Goal: Task Accomplishment & Management: Use online tool/utility

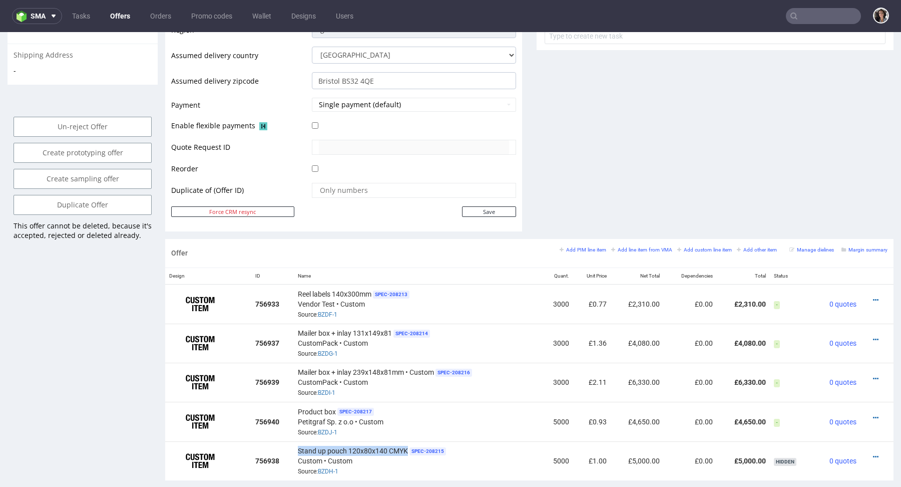
scroll to position [419, 0]
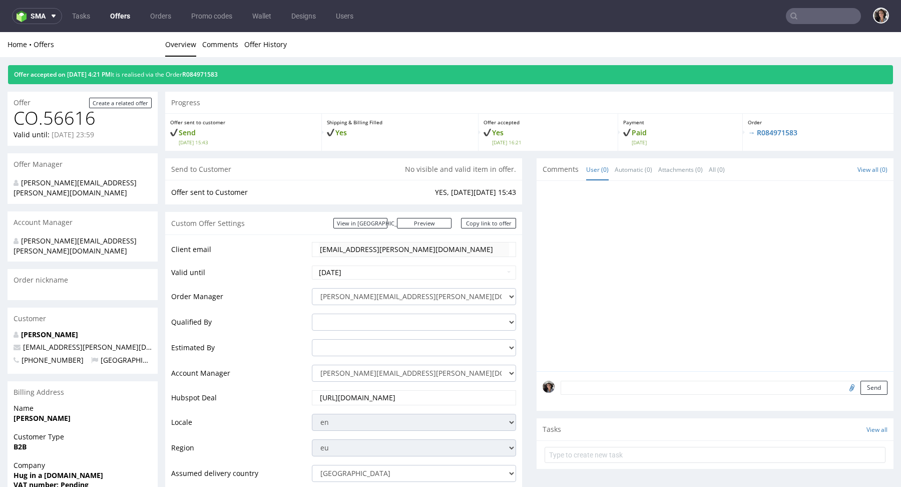
scroll to position [403, 0]
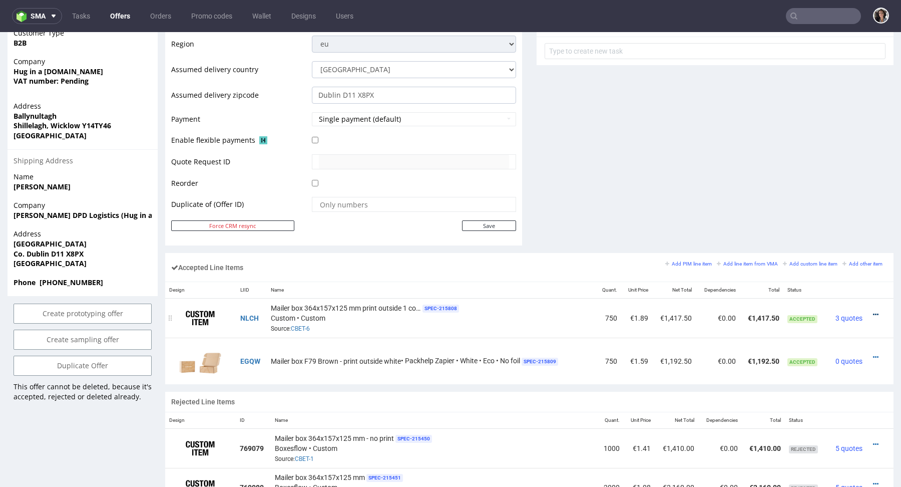
click at [873, 311] on icon at bounding box center [876, 314] width 6 height 7
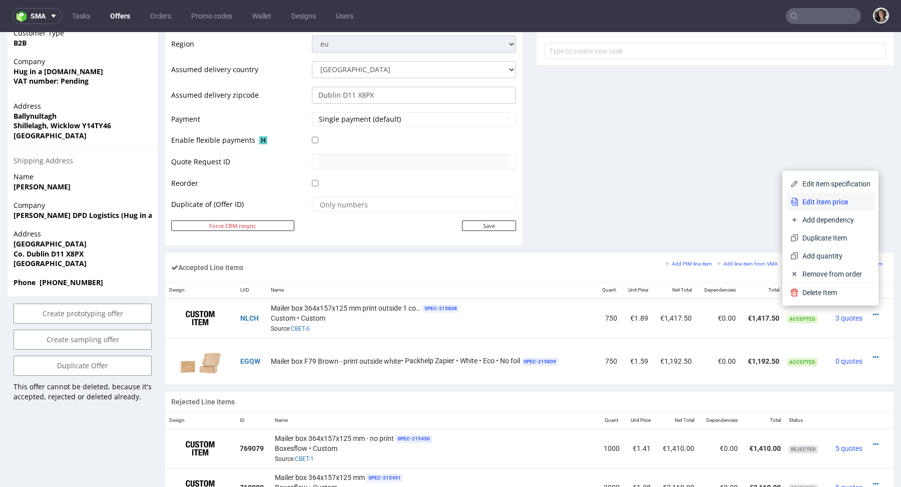
click at [827, 198] on span "Edit item price" at bounding box center [834, 202] width 72 height 10
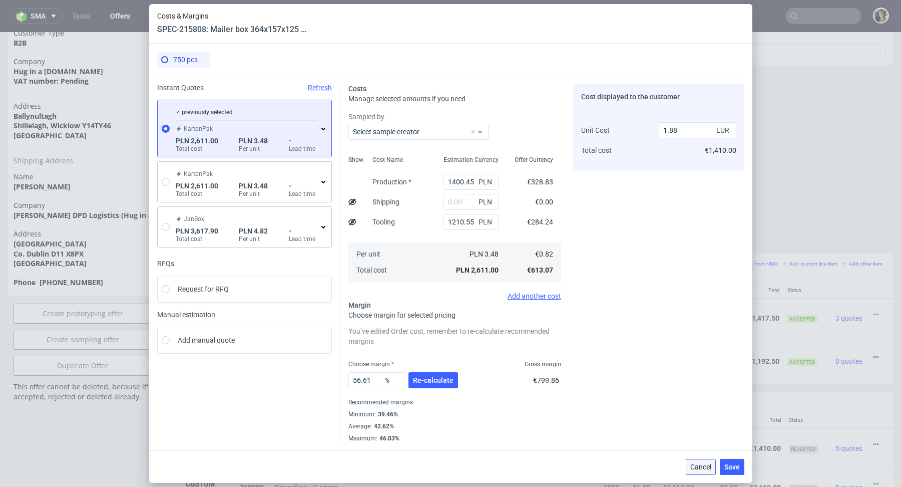
click at [700, 464] on span "Cancel" at bounding box center [700, 466] width 21 height 7
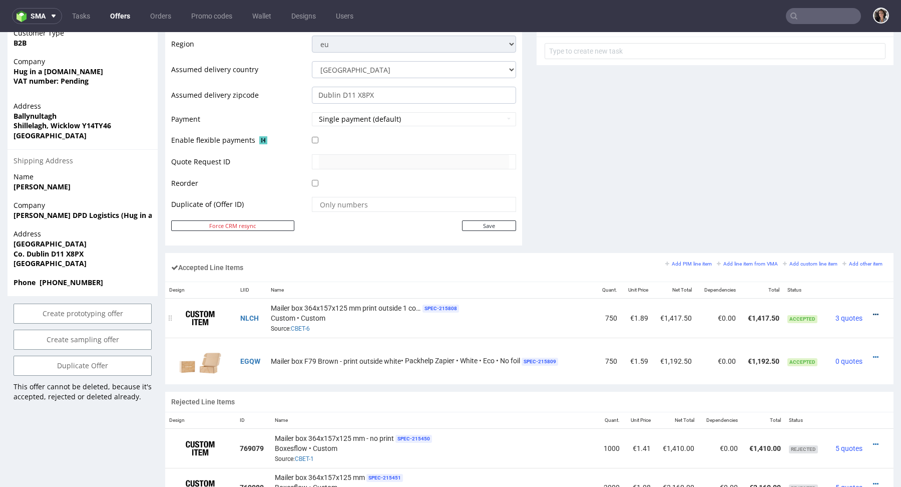
click at [873, 311] on icon at bounding box center [876, 314] width 6 height 7
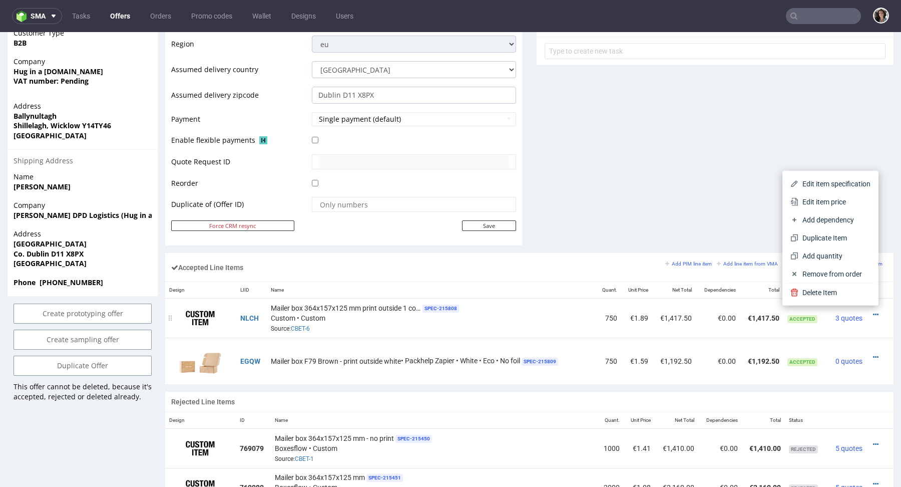
click at [878, 334] on td at bounding box center [879, 318] width 27 height 40
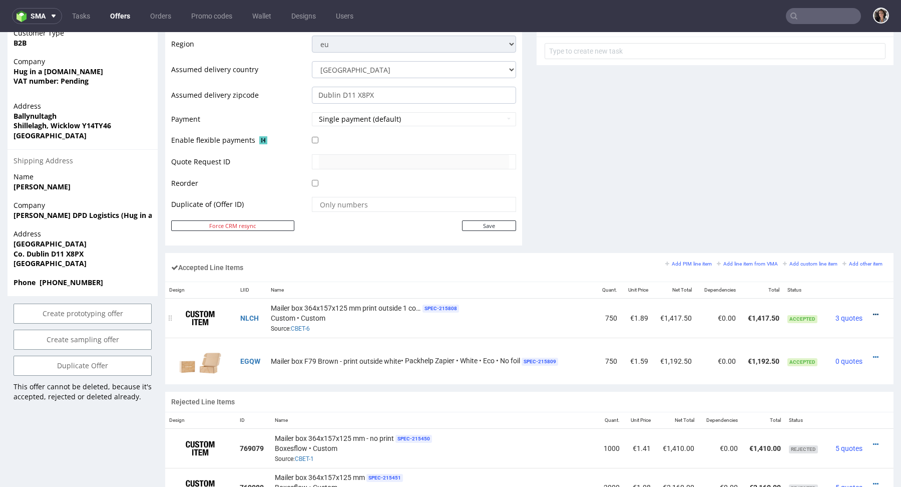
click at [873, 313] on icon at bounding box center [876, 314] width 6 height 7
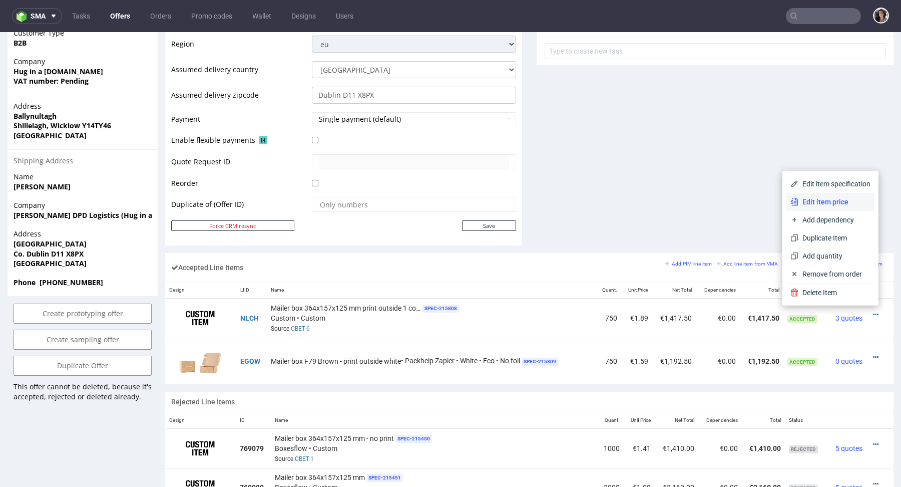
click at [821, 202] on span "Edit item price" at bounding box center [834, 202] width 72 height 10
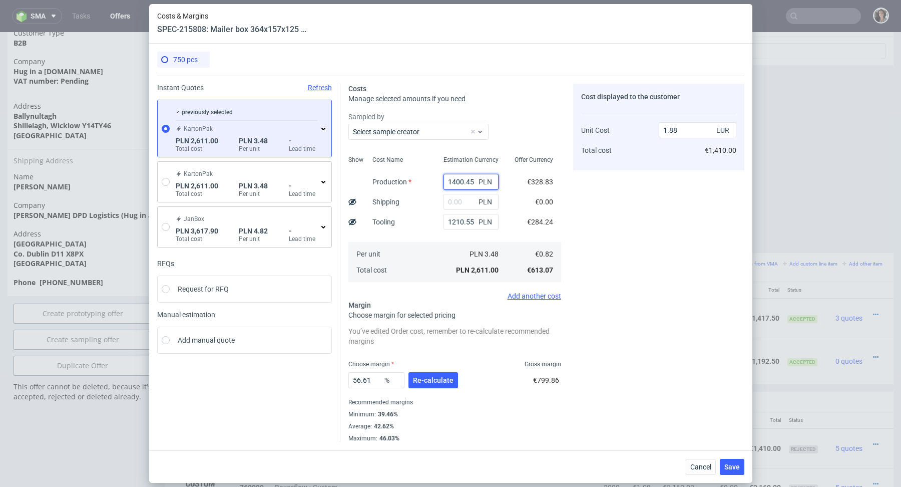
click at [457, 177] on input "1400.45" at bounding box center [471, 182] width 55 height 16
click at [698, 471] on button "Cancel" at bounding box center [701, 467] width 30 height 16
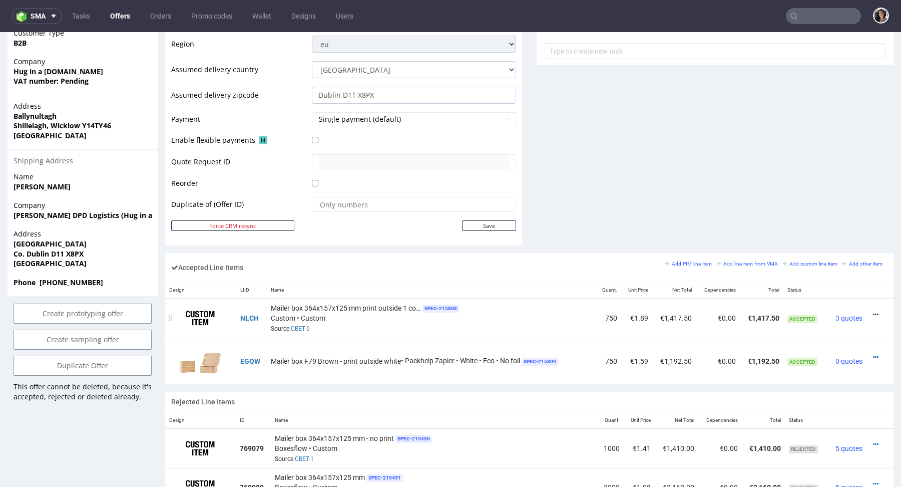
click at [873, 311] on icon at bounding box center [876, 314] width 6 height 7
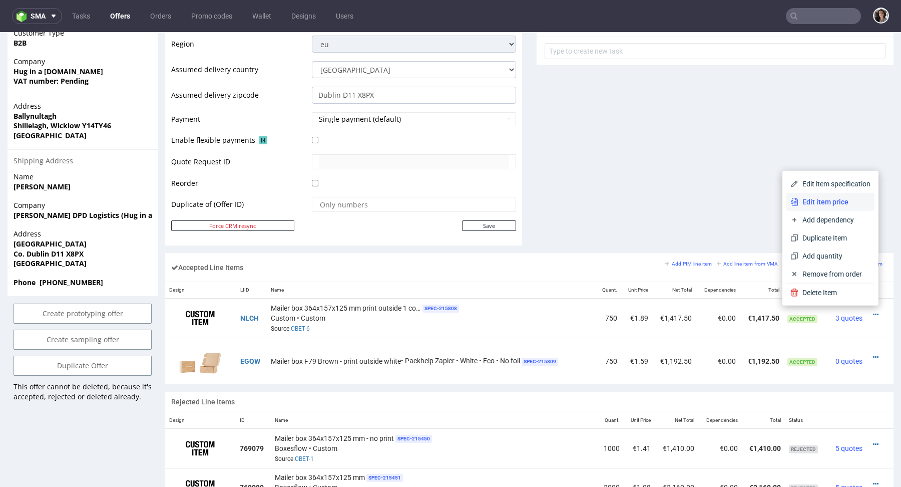
click at [833, 207] on li "Edit item price" at bounding box center [830, 202] width 88 height 18
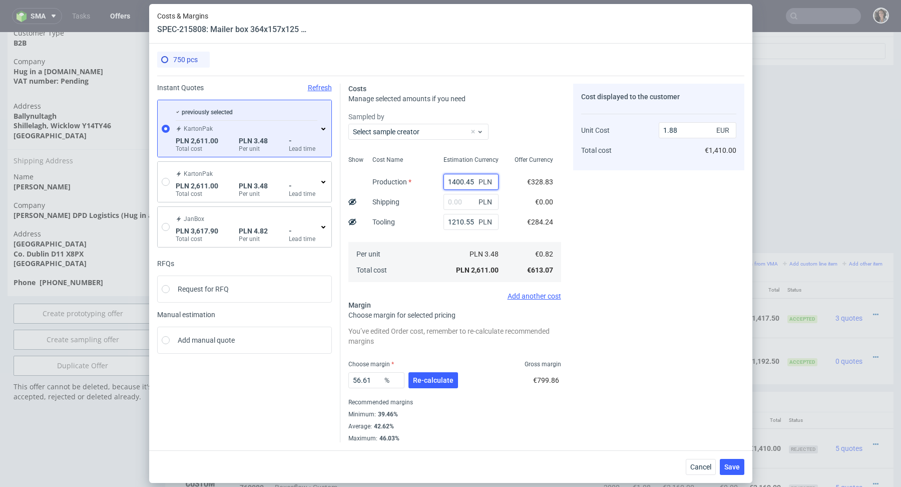
click at [469, 185] on input "1400.45" at bounding box center [471, 182] width 55 height 16
paste input "620"
type input "1 620"
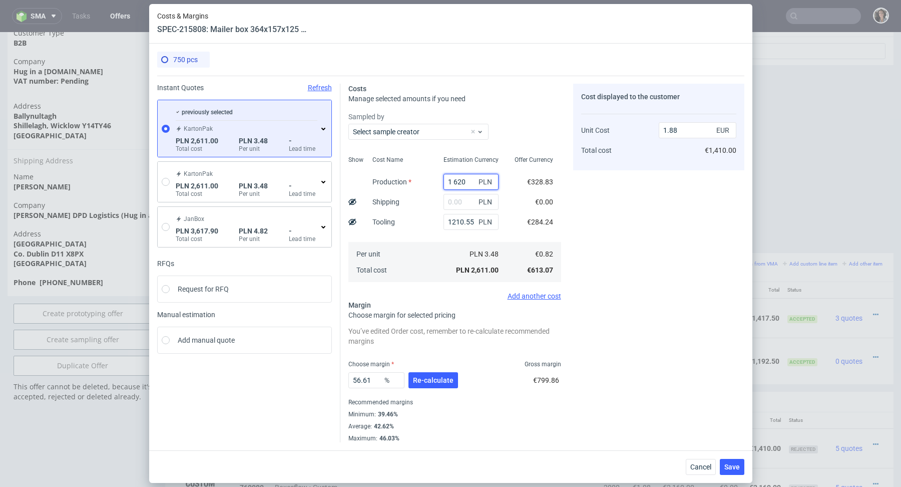
type input "0.87"
paste input "1 620"
click at [452, 182] on input "1 620" at bounding box center [471, 182] width 55 height 16
type input "1620"
type input "2.04"
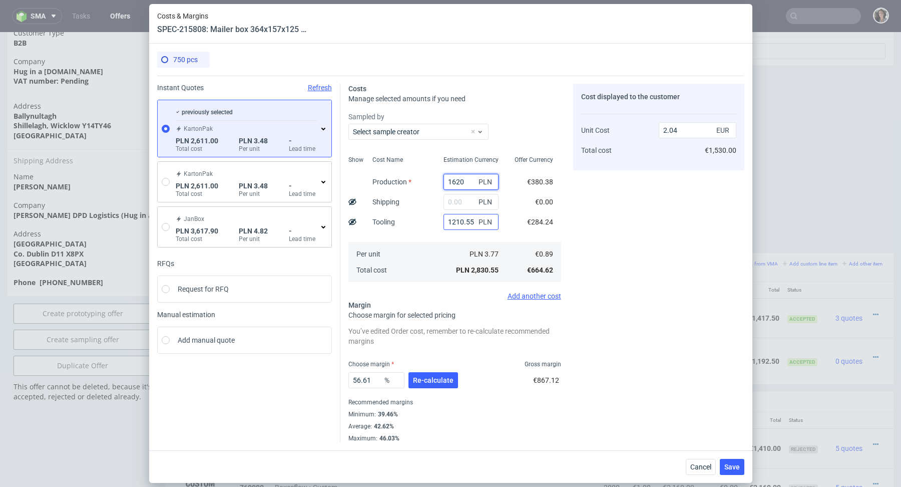
type input "1620"
click at [463, 222] on input "1210.55" at bounding box center [471, 222] width 55 height 16
type input "1.17"
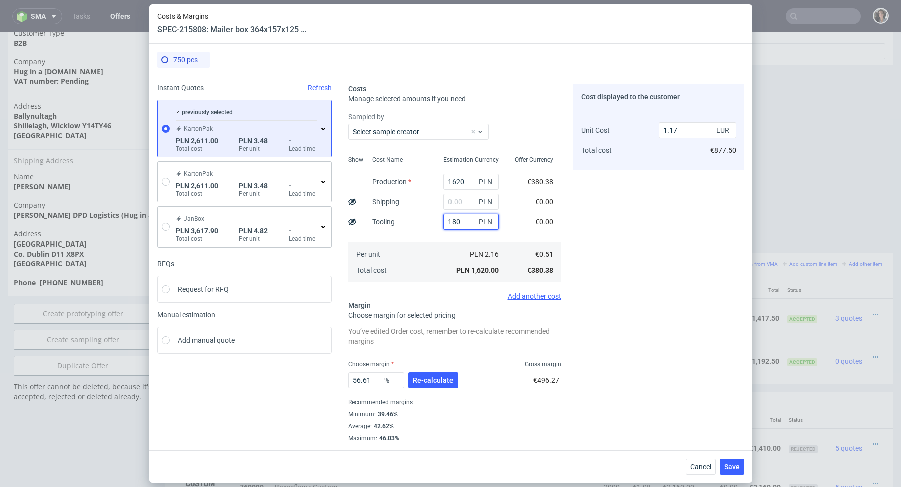
type input "1800"
type input "2.46"
type input "1800"
click at [461, 275] on div "PLN 3,420.00" at bounding box center [471, 270] width 71 height 16
drag, startPoint x: 696, startPoint y: 129, endPoint x: 625, endPoint y: 130, distance: 71.1
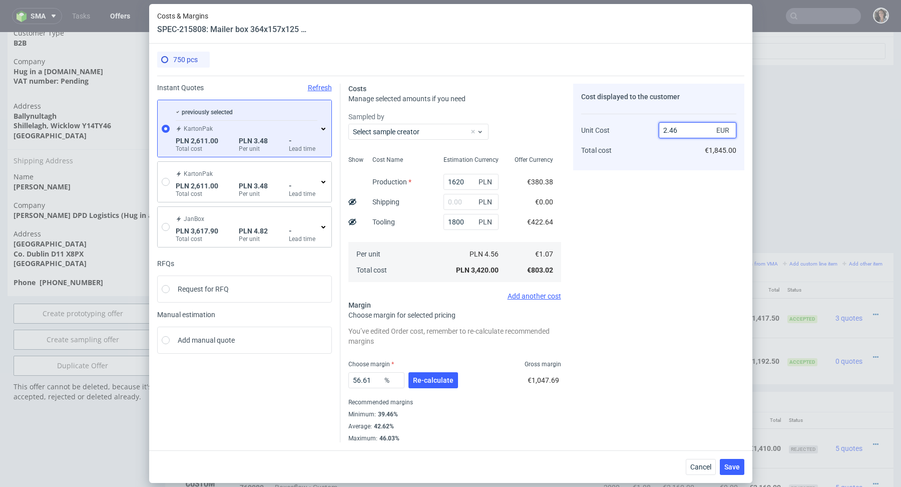
click at [625, 129] on div "Unit Cost Total cost 2.46 EUR €1,845.00" at bounding box center [658, 136] width 155 height 53
type input "1"
type input "-7.000000000000001"
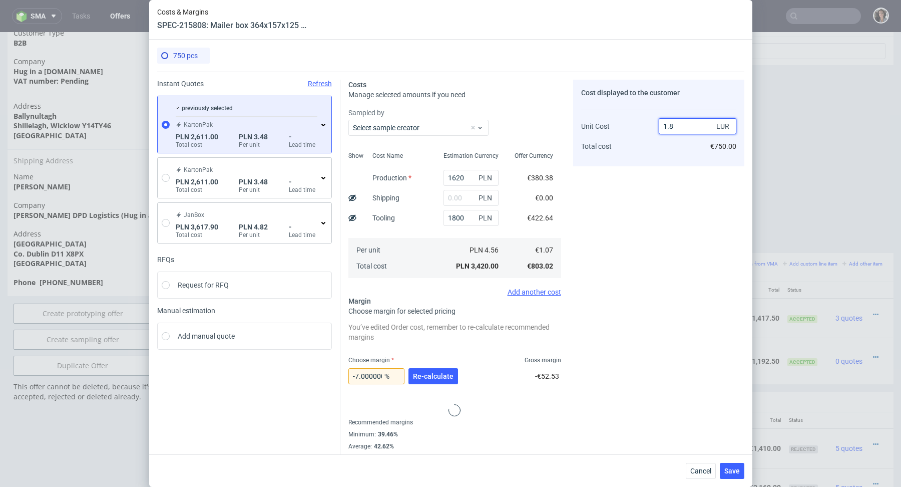
type input "1.89"
type input "43.386243386243386"
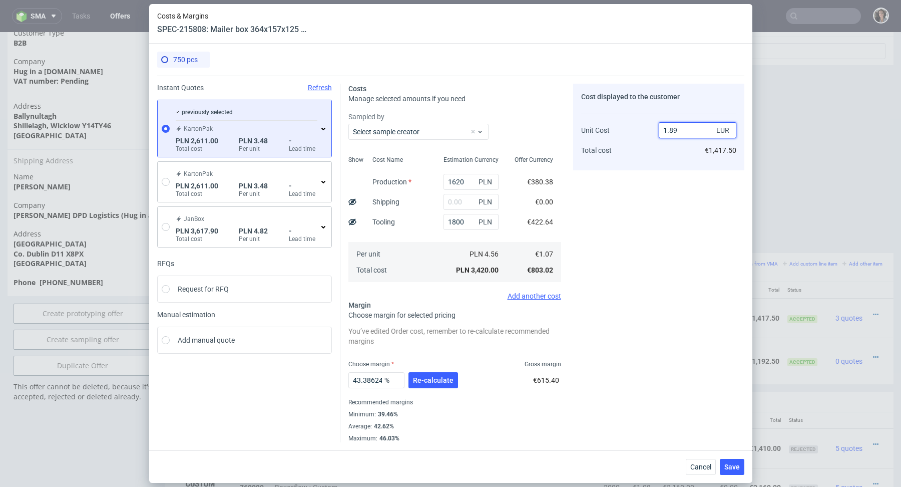
type input "1.89"
click at [553, 251] on span "€1.07" at bounding box center [544, 254] width 18 height 8
click at [426, 382] on span "Re-calculate" at bounding box center [433, 379] width 41 height 7
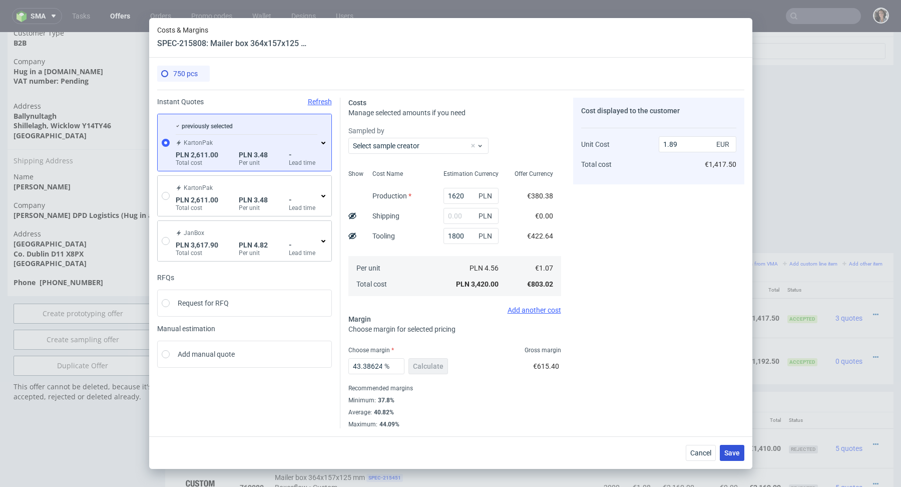
click at [729, 456] on span "Save" at bounding box center [732, 452] width 16 height 7
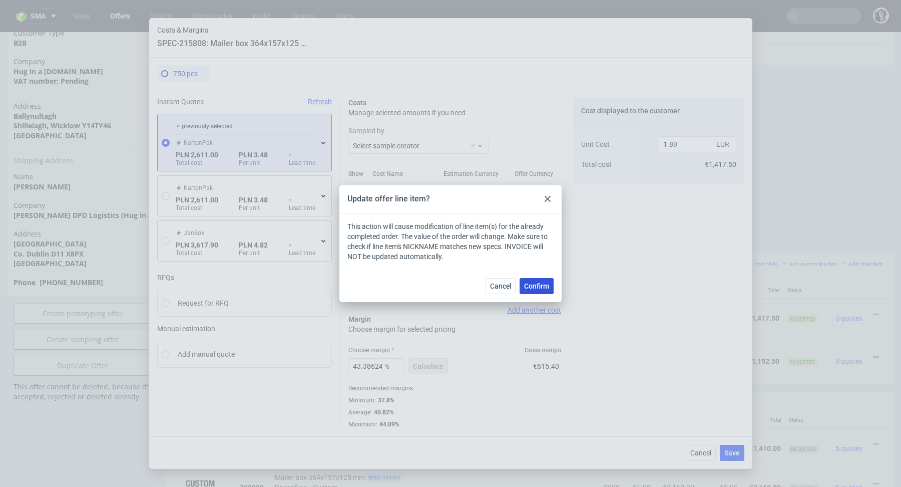
click at [542, 290] on button "Confirm" at bounding box center [537, 286] width 34 height 16
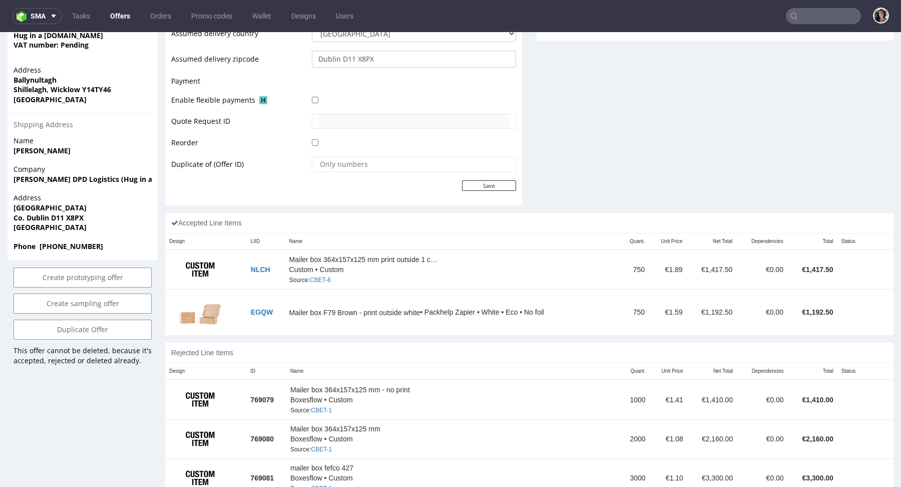
scroll to position [382, 0]
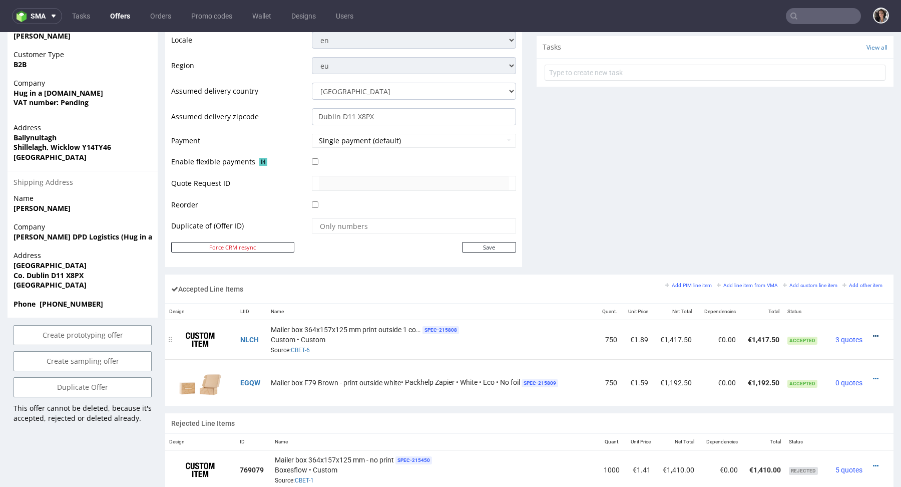
click at [873, 332] on icon at bounding box center [876, 335] width 6 height 7
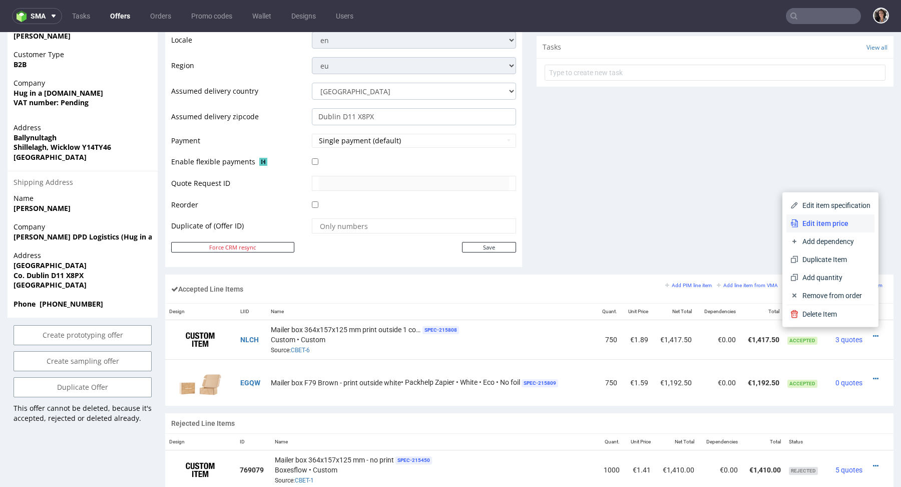
click at [828, 227] on span "Edit item price" at bounding box center [834, 223] width 72 height 10
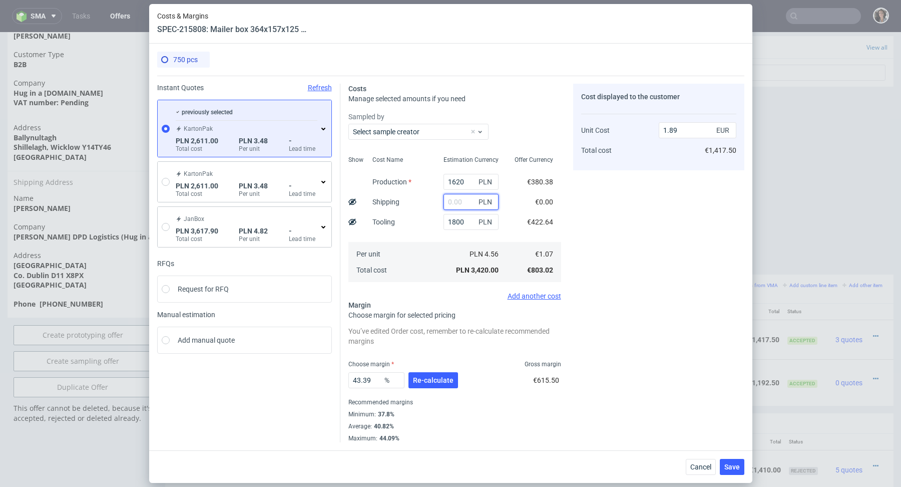
click at [454, 201] on input "text" at bounding box center [471, 202] width 55 height 16
paste input "1 165,89"
click at [454, 201] on input "1 165,89" at bounding box center [471, 202] width 55 height 16
type input "1165.89"
type input "2.54"
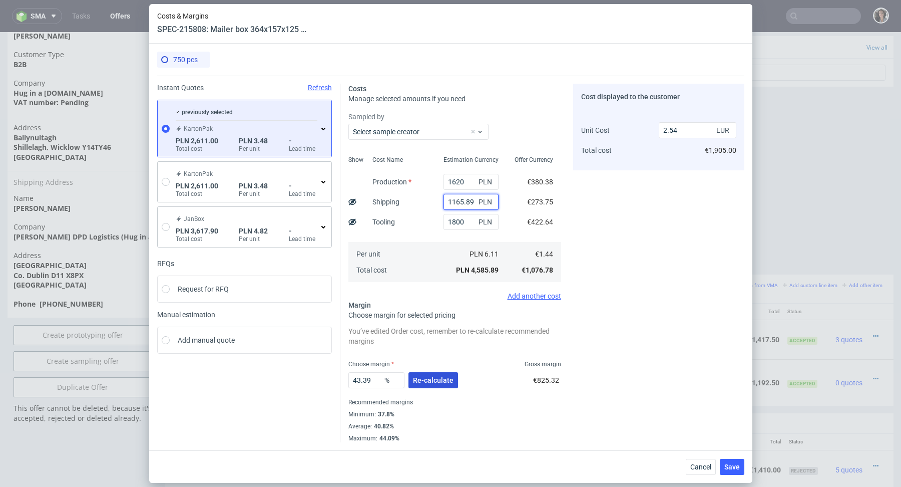
type input "1165.89"
click at [441, 381] on span "Re-calculate" at bounding box center [433, 379] width 41 height 7
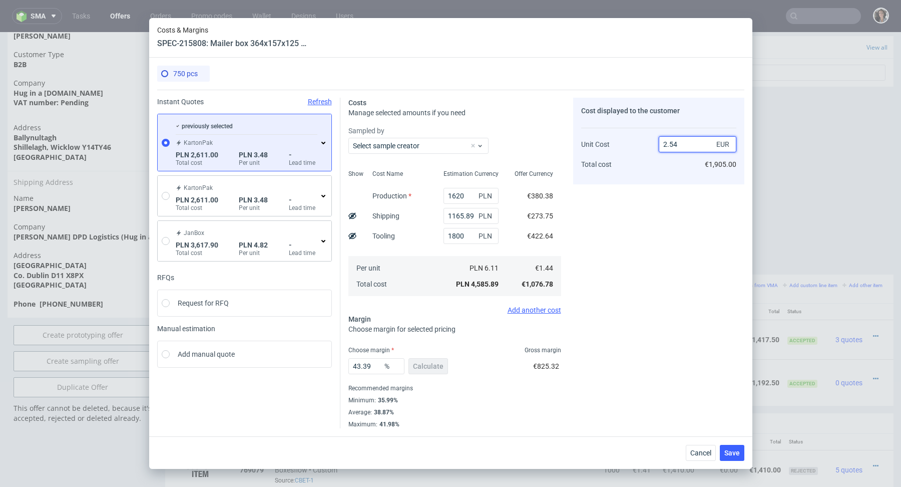
drag, startPoint x: 689, startPoint y: 144, endPoint x: 624, endPoint y: 145, distance: 64.6
click at [624, 145] on div "Unit Cost Total cost 2.54 EUR €1,905.00" at bounding box center [658, 150] width 155 height 53
type input "1.89"
type input "23.809523809523807"
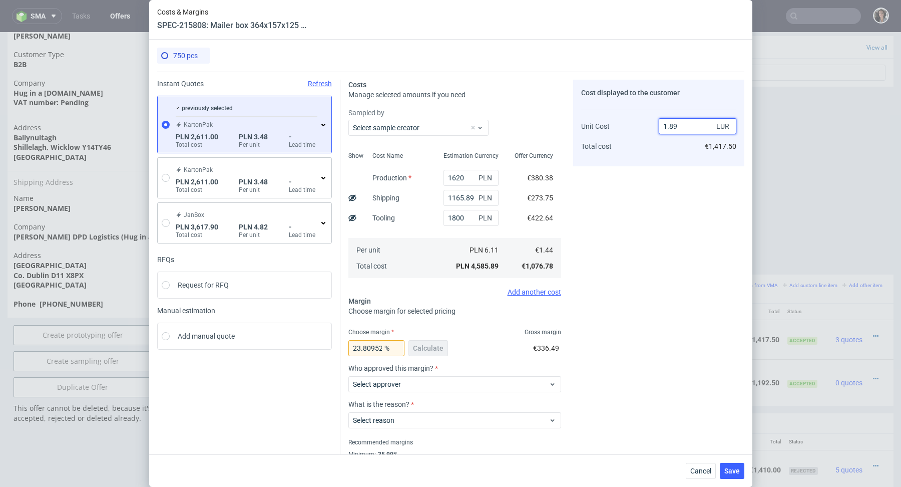
type input "1.89"
click at [431, 353] on div "23.809523809523807 % Calculate" at bounding box center [399, 350] width 102 height 28
click at [543, 346] on span "€336.49" at bounding box center [546, 348] width 26 height 8
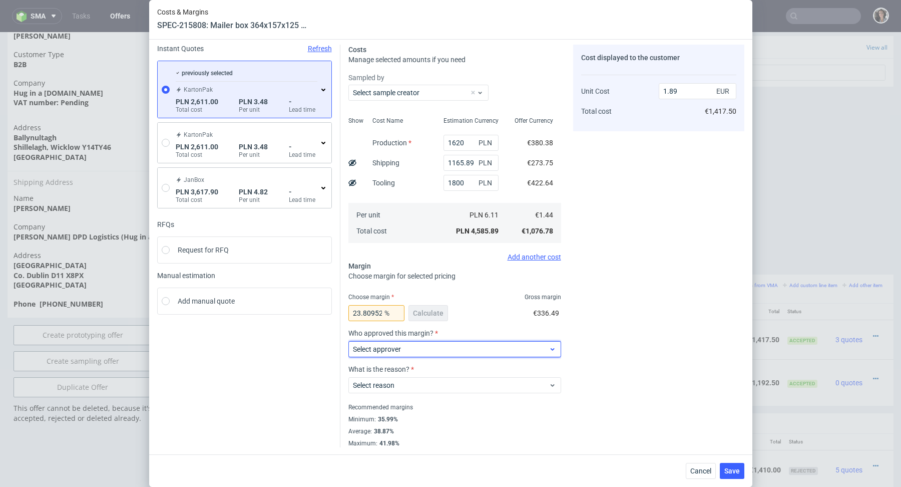
click at [410, 354] on div "Select approver" at bounding box center [454, 349] width 213 height 16
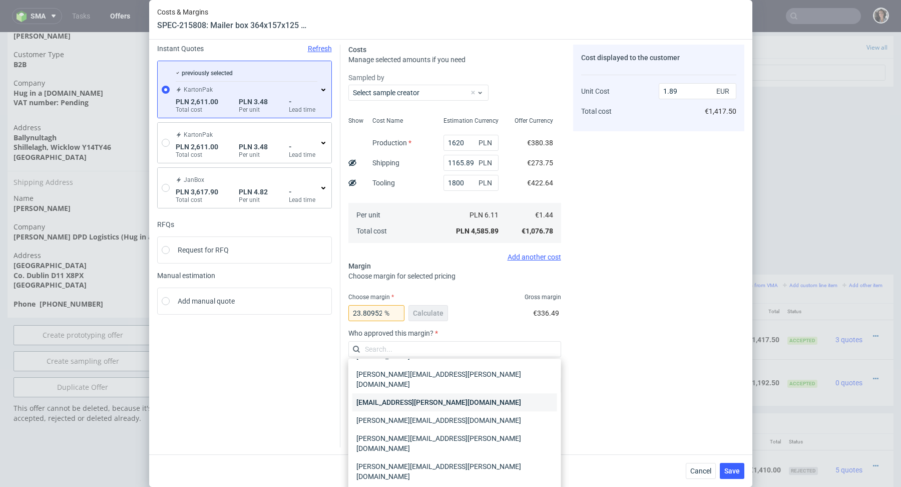
scroll to position [28, 0]
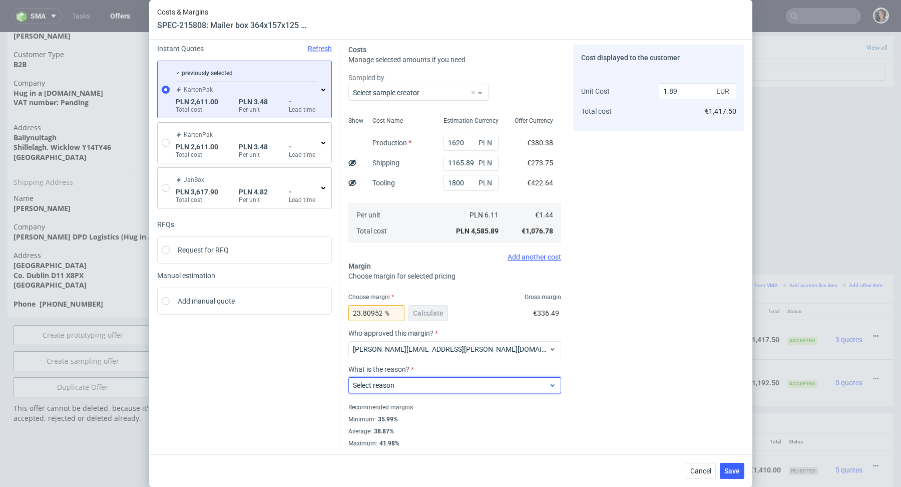
click at [398, 387] on span "Select reason" at bounding box center [451, 385] width 196 height 10
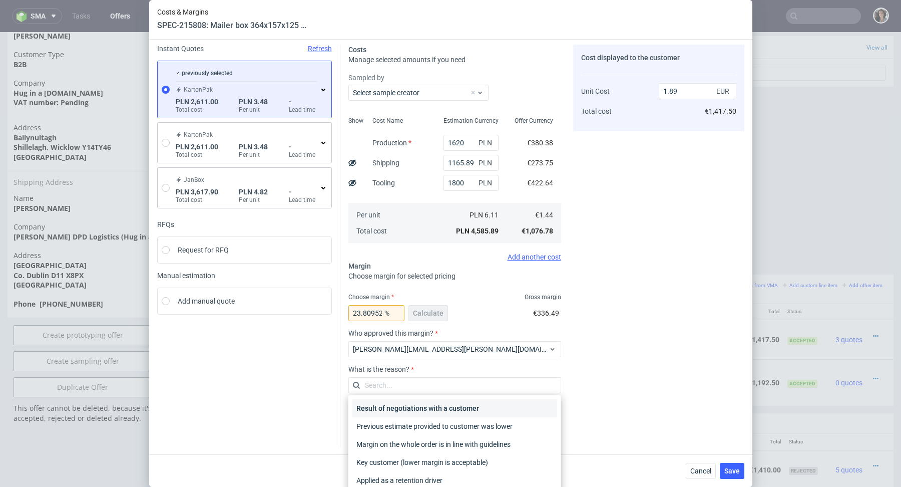
click at [398, 406] on div "Result of negotiations with a customer" at bounding box center [454, 408] width 205 height 18
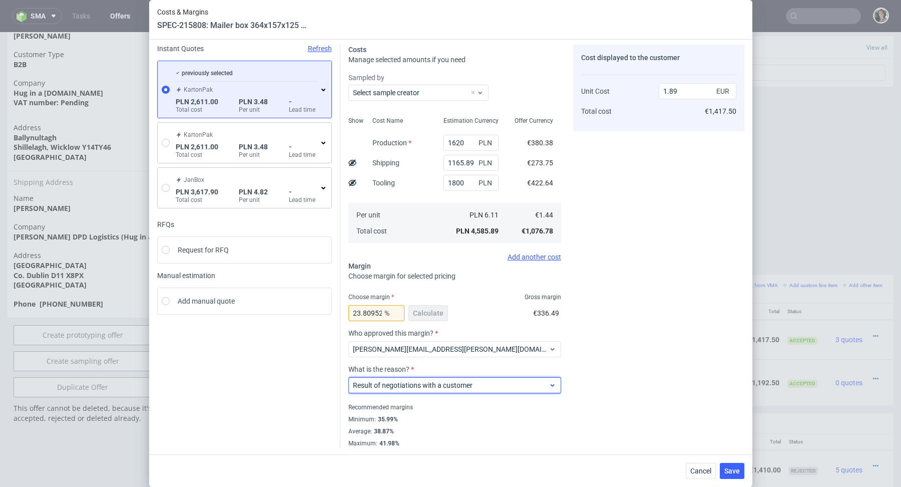
click at [458, 380] on span "Result of negotiations with a customer" at bounding box center [451, 385] width 196 height 10
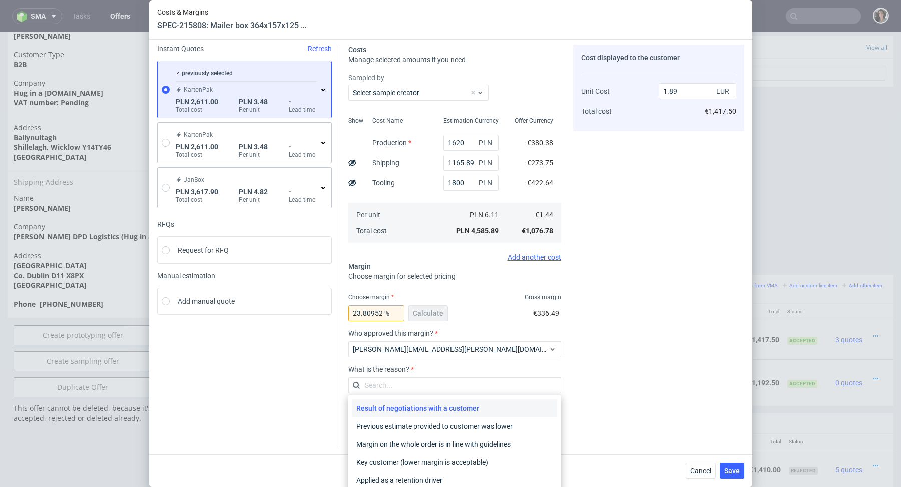
click at [459, 410] on div "Result of negotiations with a customer" at bounding box center [454, 408] width 205 height 18
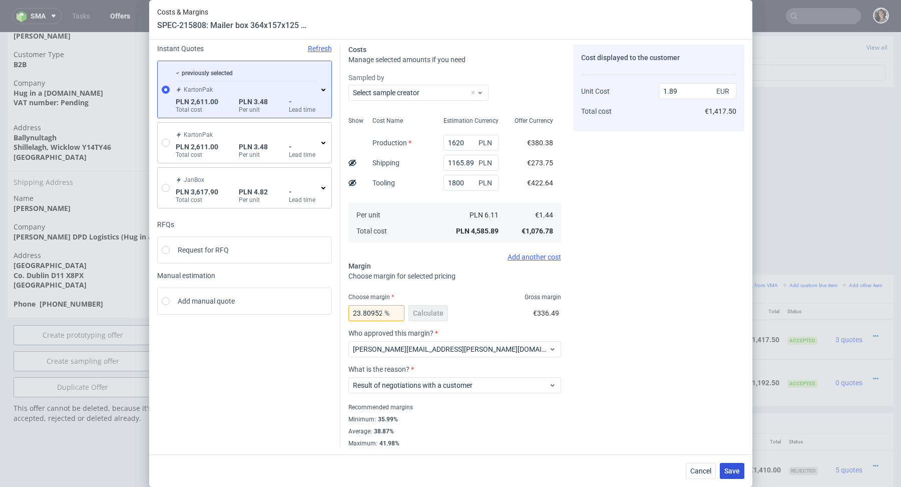
click at [732, 474] on span "Save" at bounding box center [732, 470] width 16 height 7
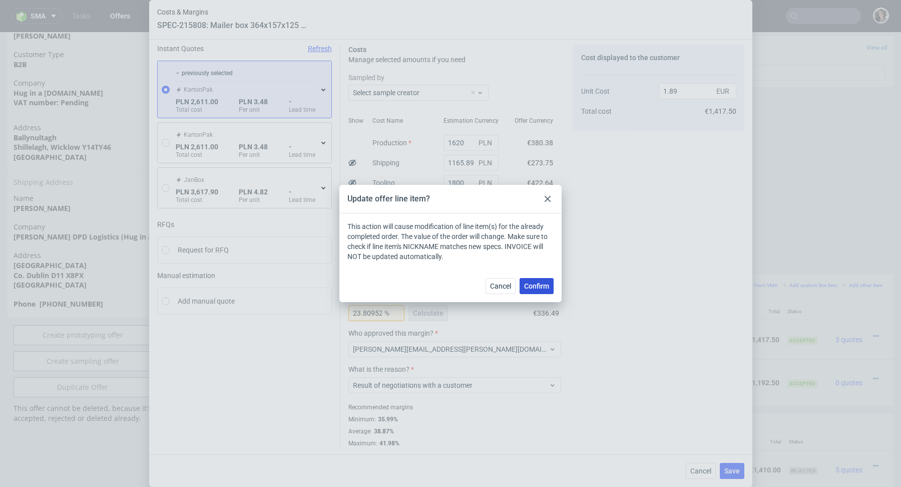
click at [533, 291] on button "Confirm" at bounding box center [537, 286] width 34 height 16
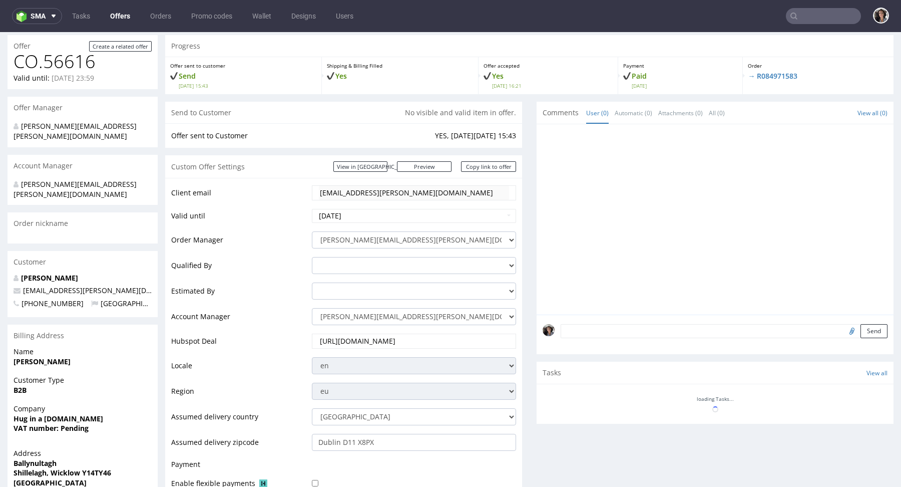
scroll to position [316, 0]
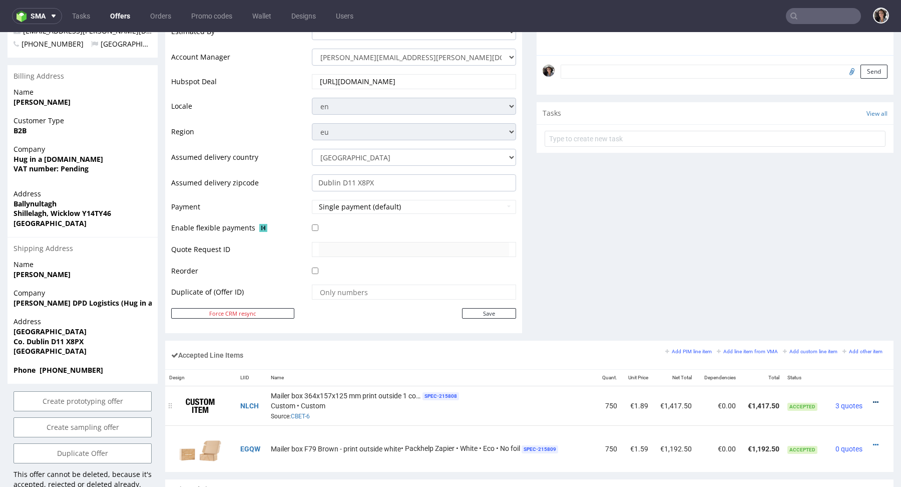
click at [873, 398] on icon at bounding box center [876, 401] width 6 height 7
click at [829, 285] on span "Edit item price" at bounding box center [834, 289] width 72 height 10
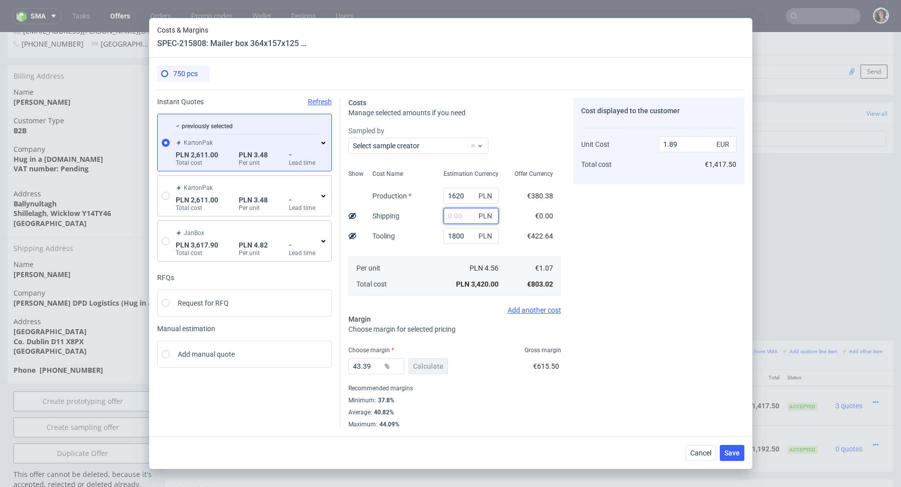
click at [459, 218] on input "text" at bounding box center [471, 216] width 55 height 16
paste input "1 165,89 PLN"
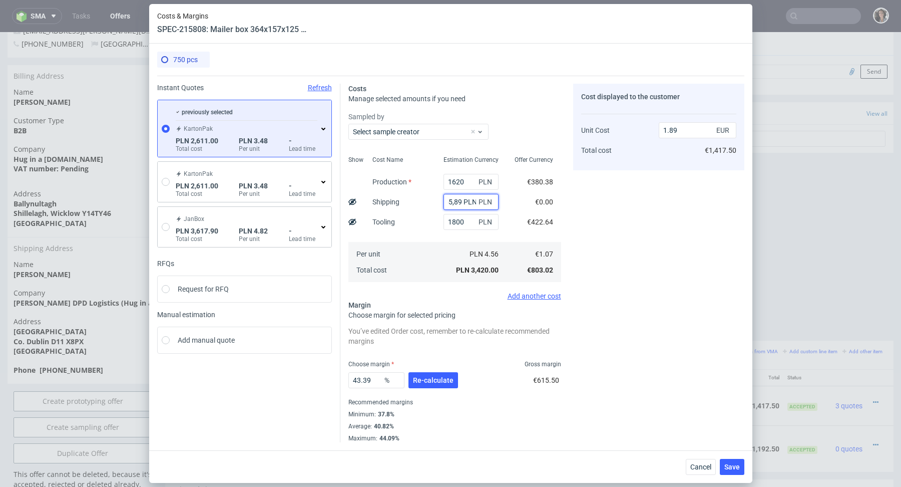
click at [455, 202] on input "1 165,89 PLN" at bounding box center [471, 202] width 55 height 16
drag, startPoint x: 457, startPoint y: 201, endPoint x: 410, endPoint y: 202, distance: 47.1
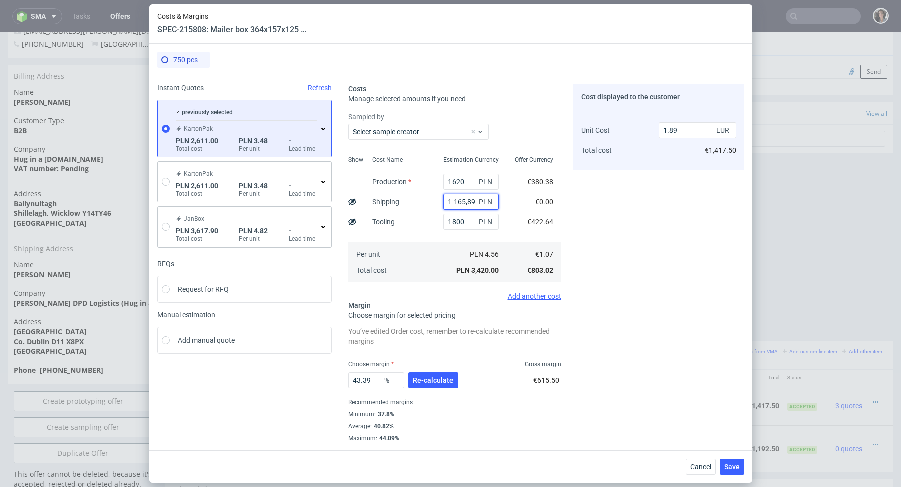
click at [410, 202] on div "Show Cost Name Production Shipping Tooling Per unit Total cost Estimation Curre…" at bounding box center [454, 218] width 213 height 132
click at [454, 201] on input "1 165,89 PLN" at bounding box center [471, 202] width 55 height 16
click at [427, 371] on div "43.39 % Re-calculate" at bounding box center [404, 382] width 112 height 28
click at [421, 383] on span "Re-calculate" at bounding box center [433, 379] width 41 height 7
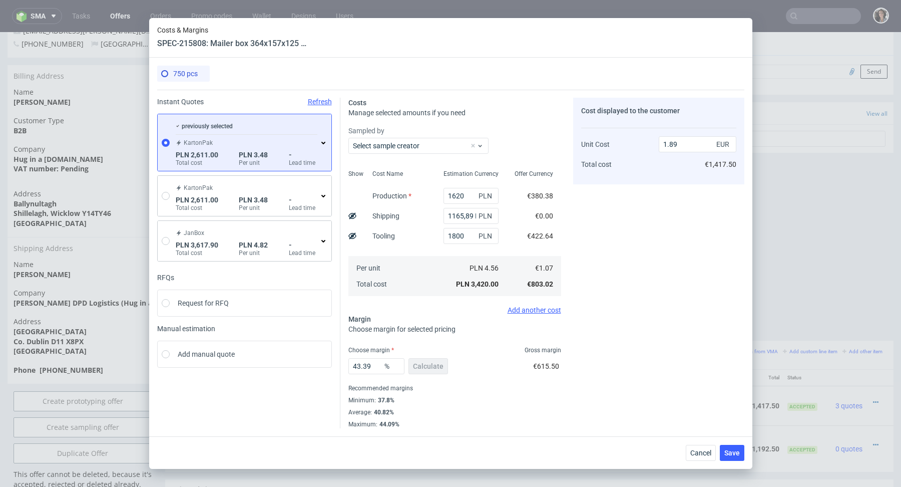
click at [419, 367] on div "43.39 % Calculate" at bounding box center [399, 368] width 102 height 28
click at [463, 218] on input "1165,89 PLN" at bounding box center [471, 216] width 55 height 16
drag, startPoint x: 468, startPoint y: 214, endPoint x: 496, endPoint y: 214, distance: 28.5
click at [496, 214] on input "1165,89 PLN" at bounding box center [471, 216] width 55 height 16
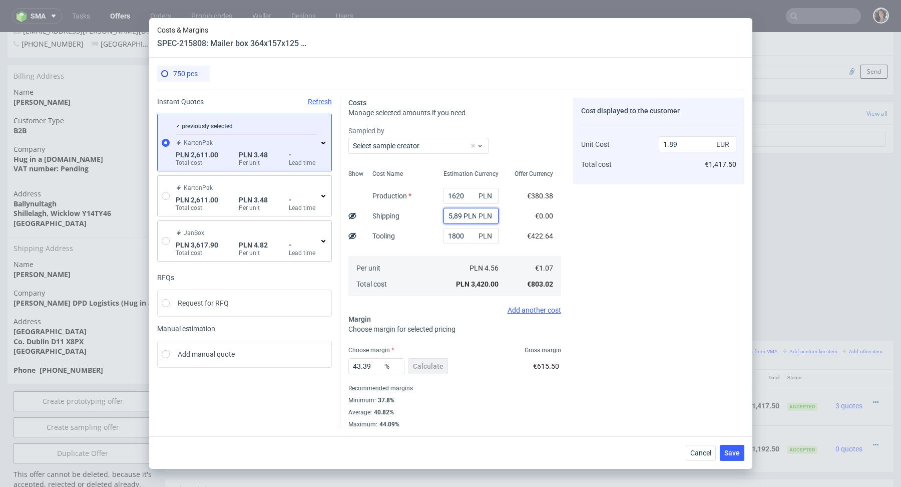
click at [472, 217] on input "1165,89 PLN" at bounding box center [471, 216] width 55 height 16
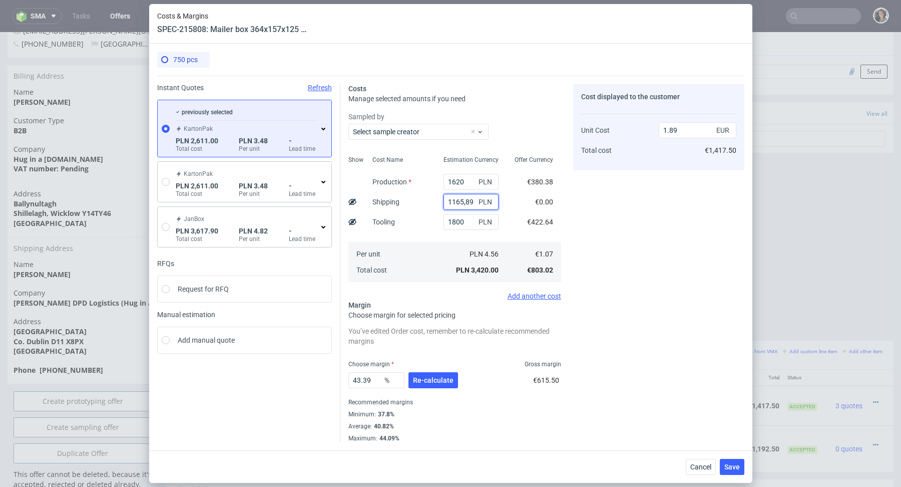
scroll to position [0, 0]
type input "1165.89"
type input "2.54"
type input "1165.8"
type input "2.53"
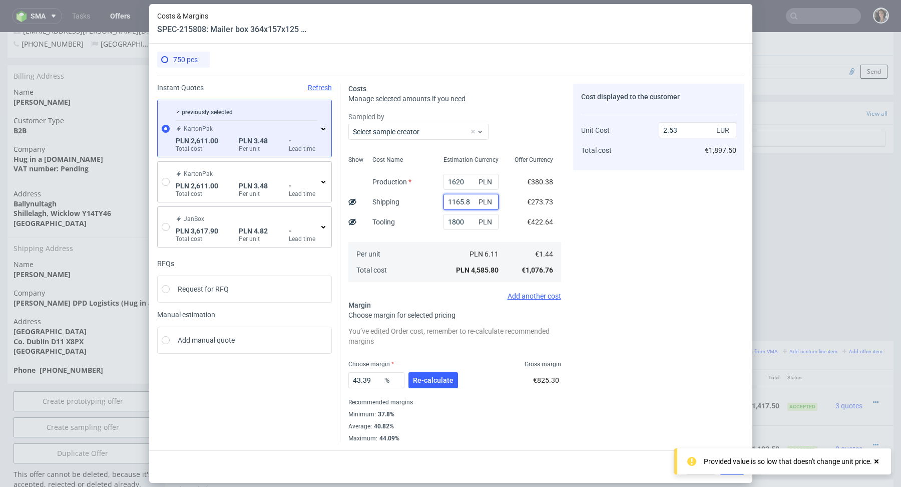
type input "1165.89"
type input "2.54"
type input "1165.89"
click at [474, 316] on div "Choose margin for selected pricing" at bounding box center [454, 315] width 213 height 10
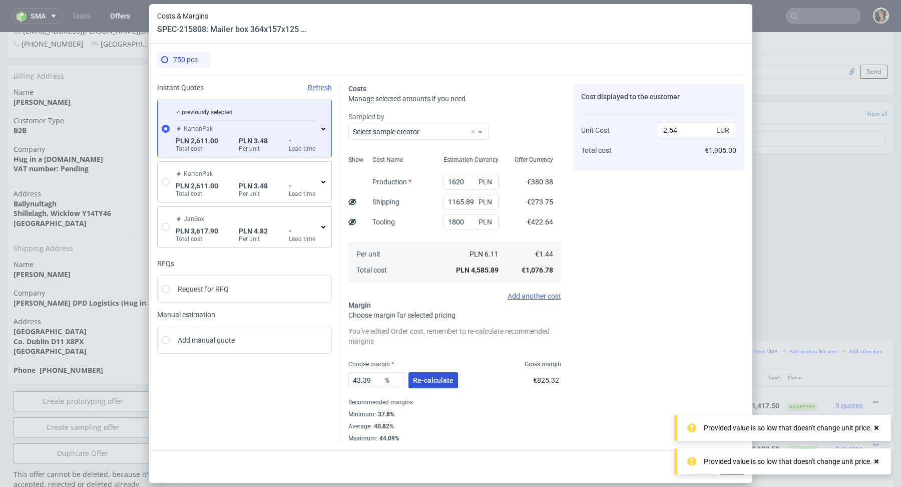
click at [429, 377] on span "Re-calculate" at bounding box center [433, 379] width 41 height 7
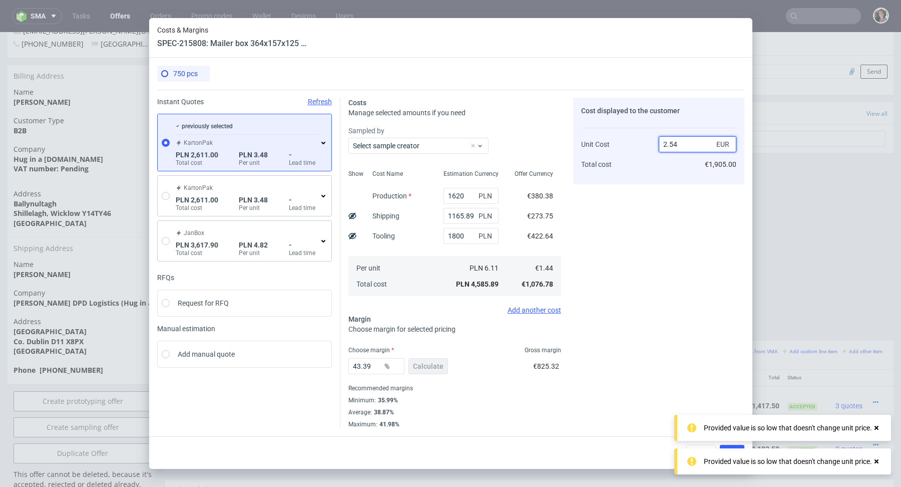
drag, startPoint x: 682, startPoint y: 148, endPoint x: 615, endPoint y: 148, distance: 67.6
click at [615, 148] on div "Unit Cost Total cost 2.54 EUR €1,905.00" at bounding box center [658, 150] width 155 height 53
type input "1"
type input "-44"
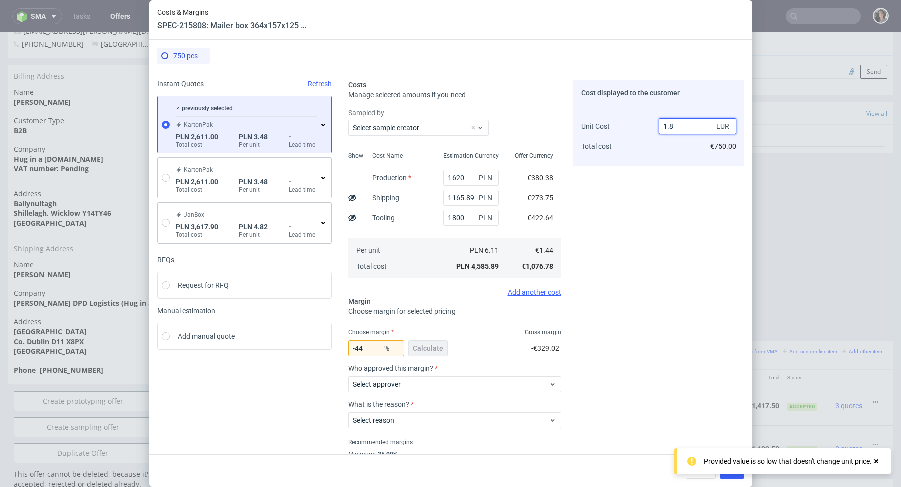
type input "1.89"
type input "23.809523809523807"
type input "1.89"
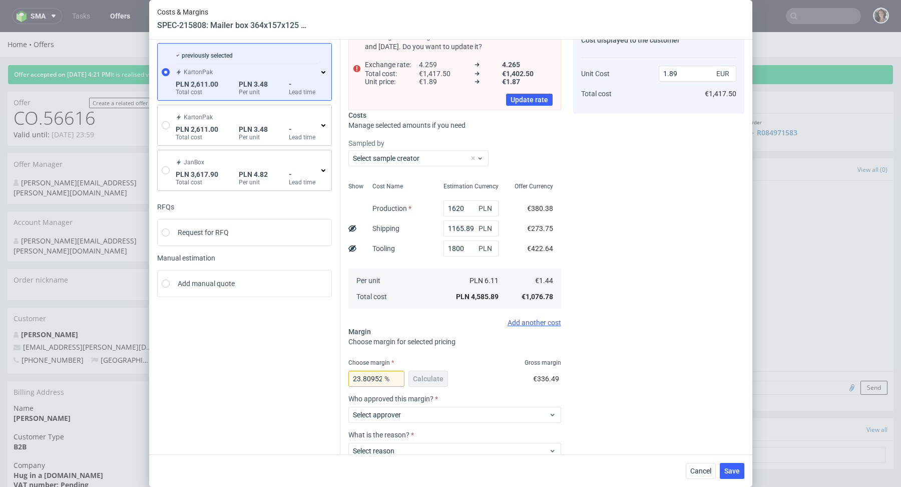
scroll to position [118, 0]
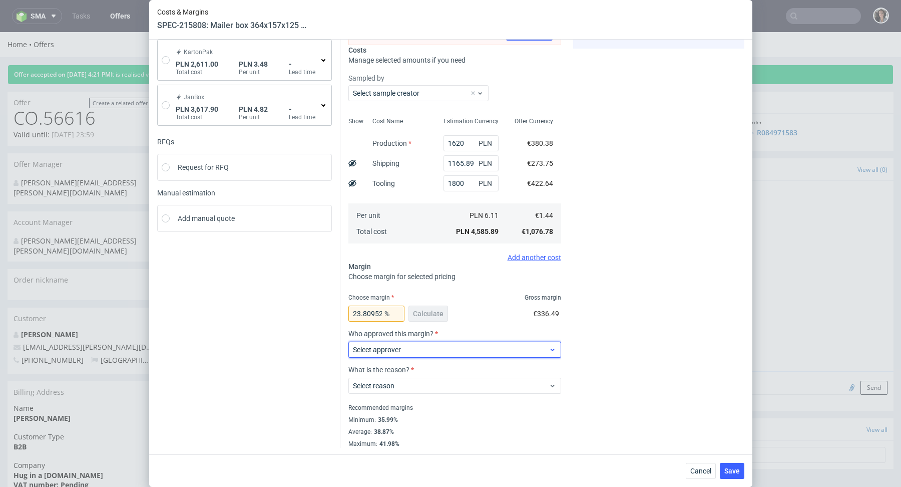
click at [393, 352] on label "Select approver" at bounding box center [377, 349] width 48 height 8
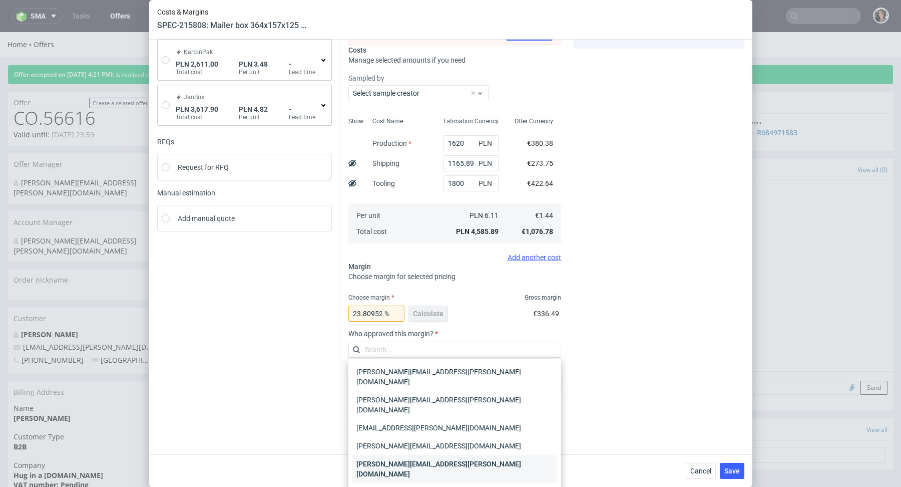
scroll to position [11, 0]
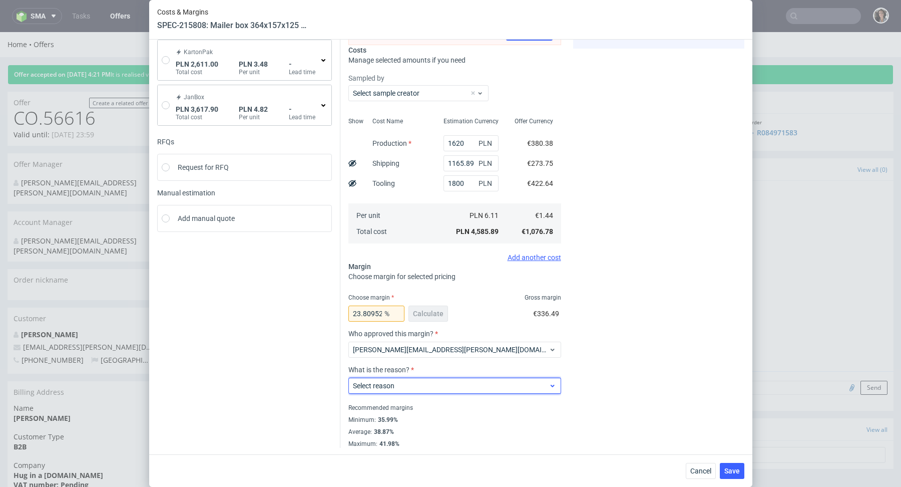
click at [389, 384] on label "Select reason" at bounding box center [374, 385] width 42 height 8
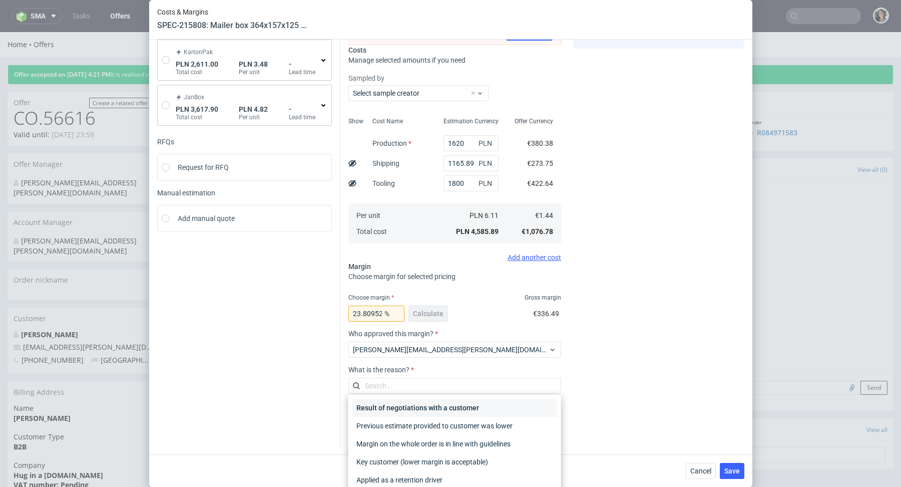
click at [395, 411] on div "Result of negotiations with a customer" at bounding box center [454, 407] width 205 height 18
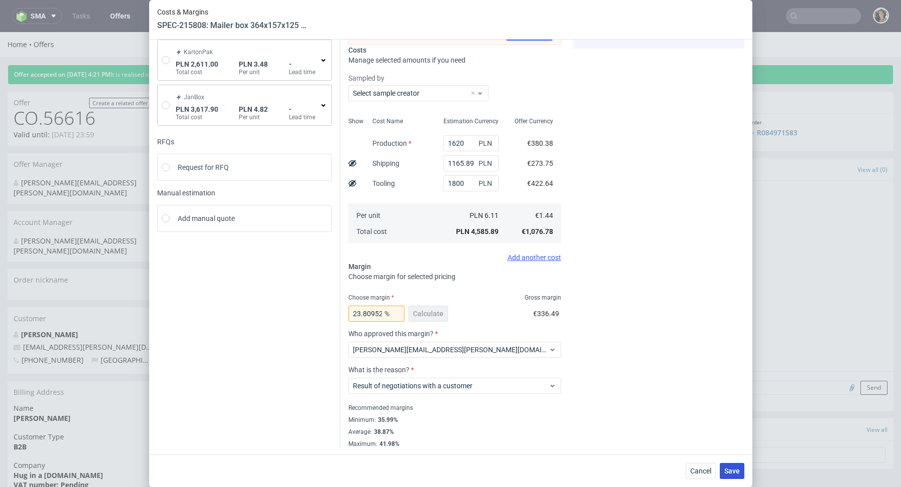
click at [735, 470] on span "Save" at bounding box center [732, 470] width 16 height 7
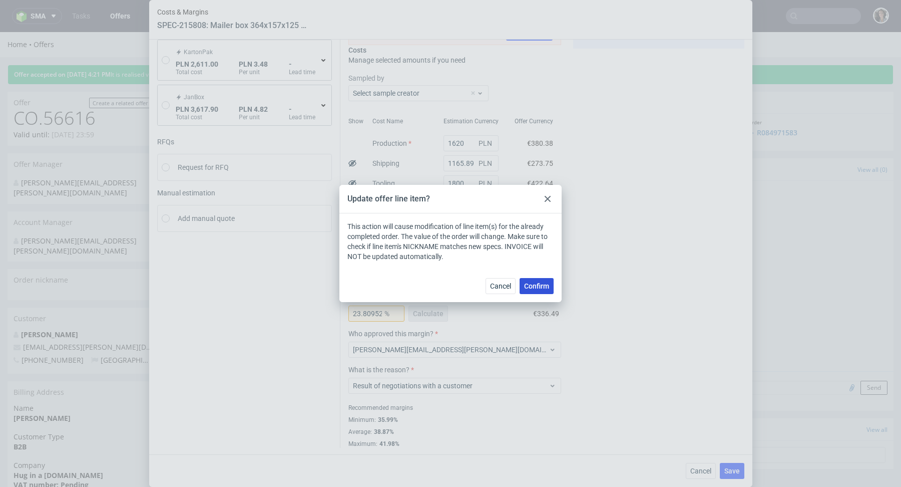
click at [536, 290] on button "Confirm" at bounding box center [537, 286] width 34 height 16
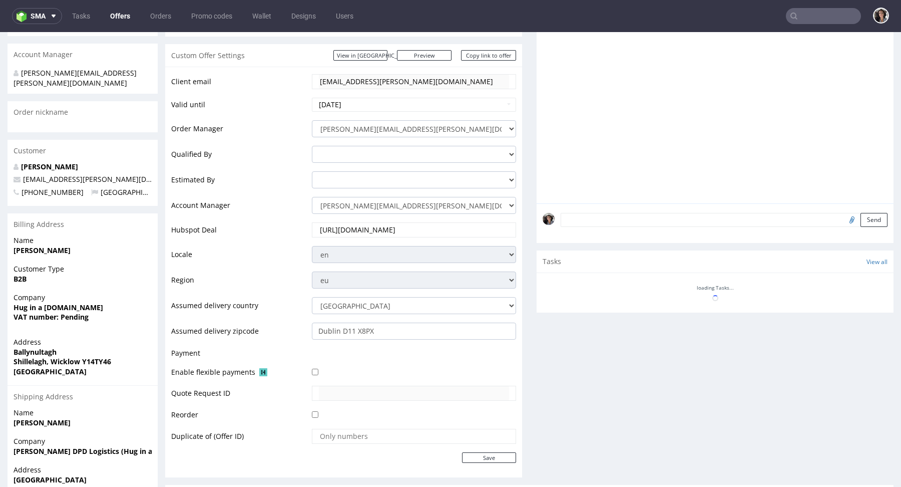
scroll to position [382, 0]
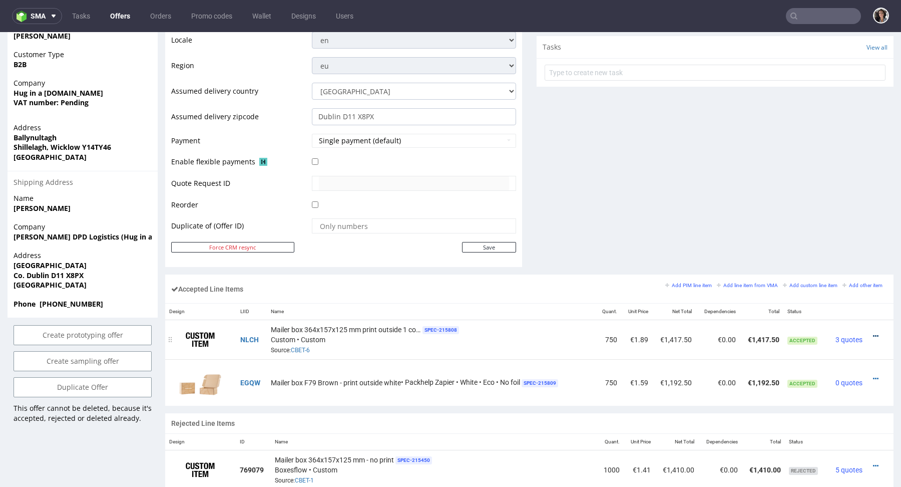
click at [873, 334] on icon at bounding box center [876, 335] width 6 height 7
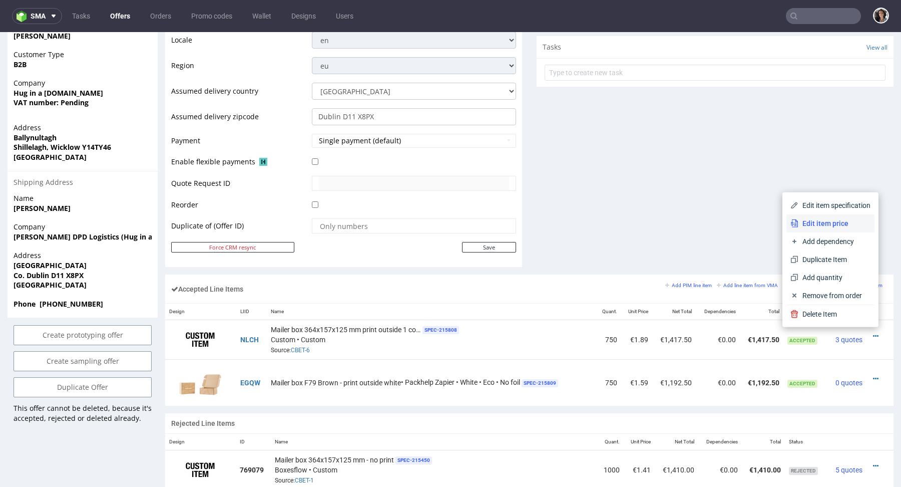
click at [813, 222] on span "Edit item price" at bounding box center [834, 223] width 72 height 10
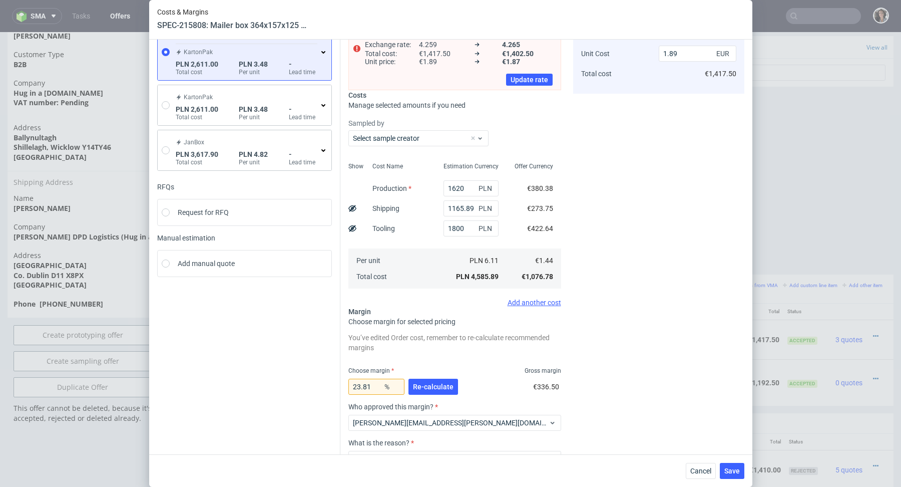
scroll to position [80, 0]
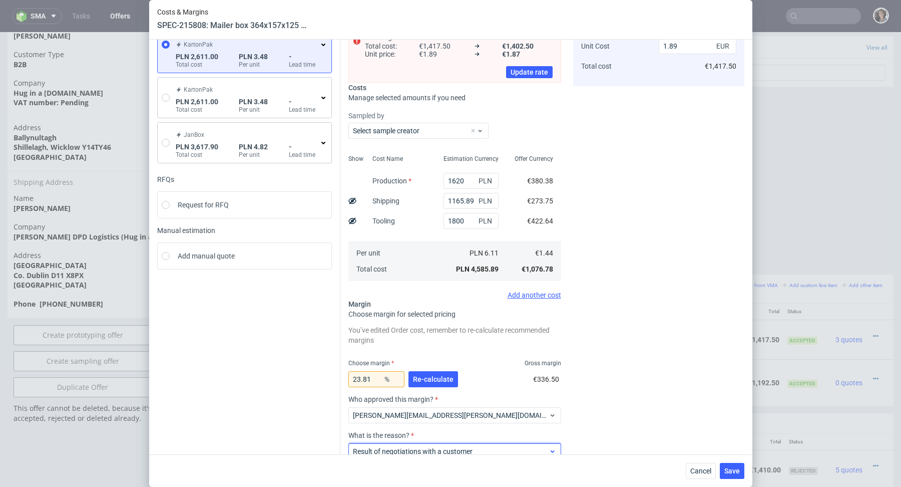
click at [417, 450] on span "Result of negotiations with a customer" at bounding box center [451, 451] width 196 height 10
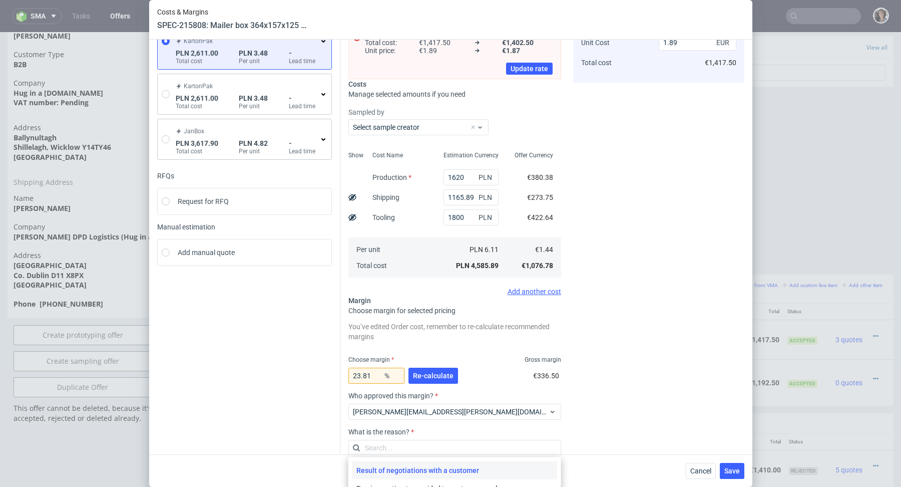
click at [406, 468] on div "Result of negotiations with a customer" at bounding box center [454, 470] width 205 height 18
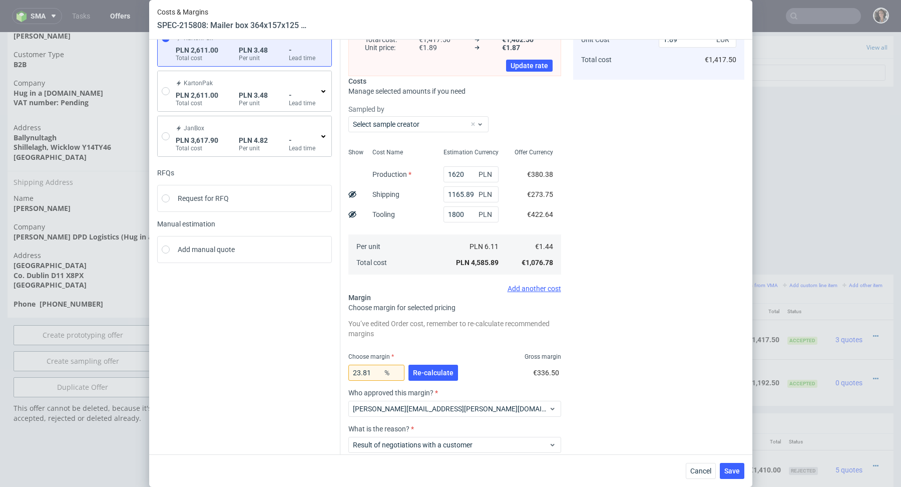
scroll to position [81, 0]
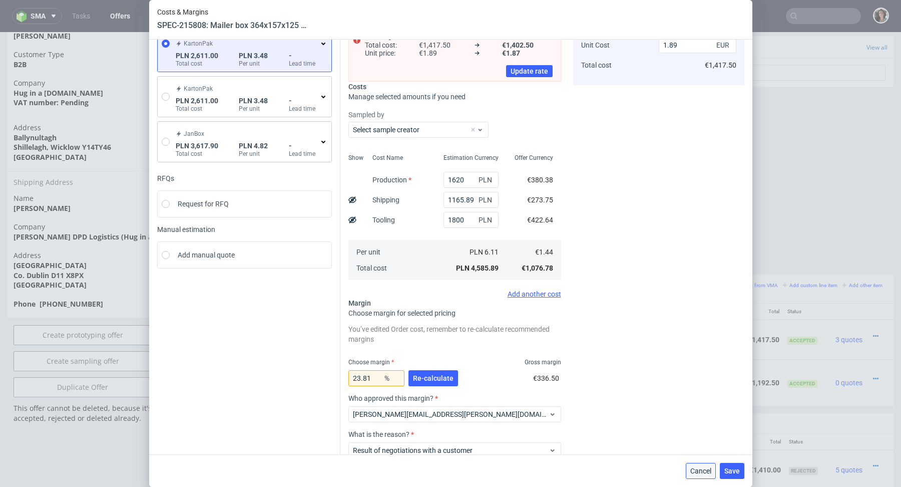
click at [700, 471] on span "Cancel" at bounding box center [700, 470] width 21 height 7
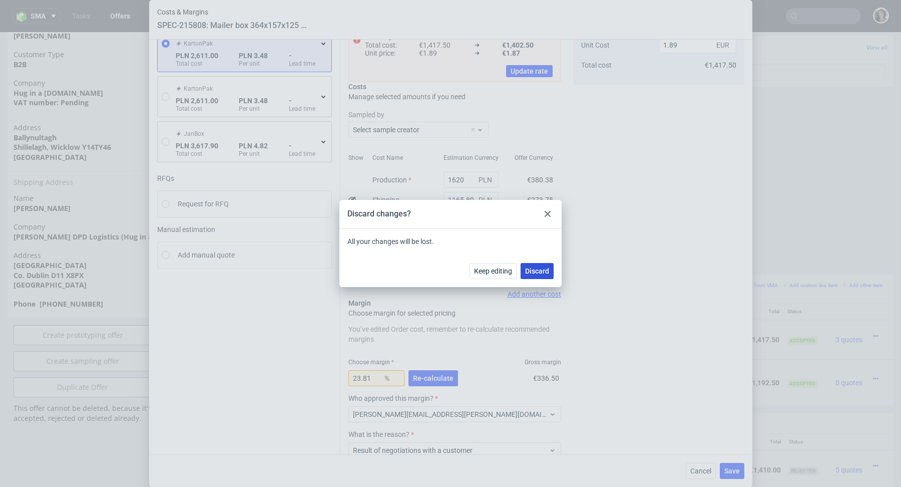
click at [534, 268] on span "Discard" at bounding box center [537, 270] width 24 height 7
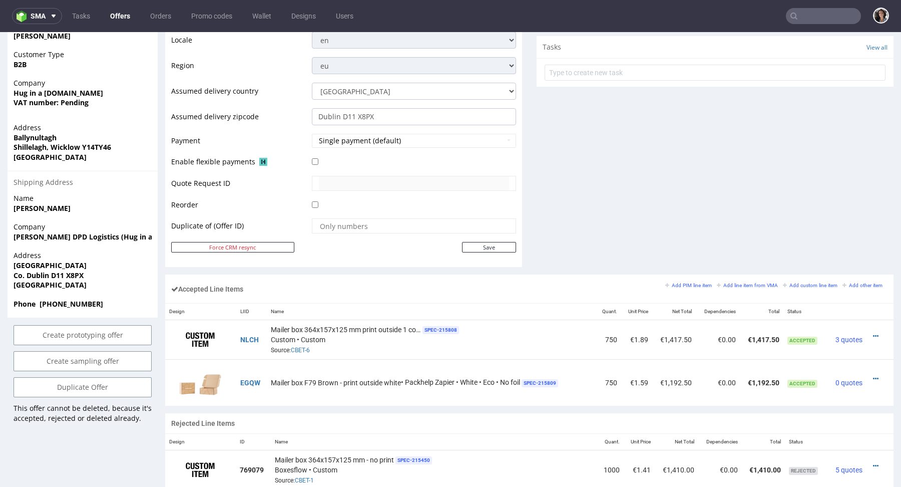
scroll to position [0, 0]
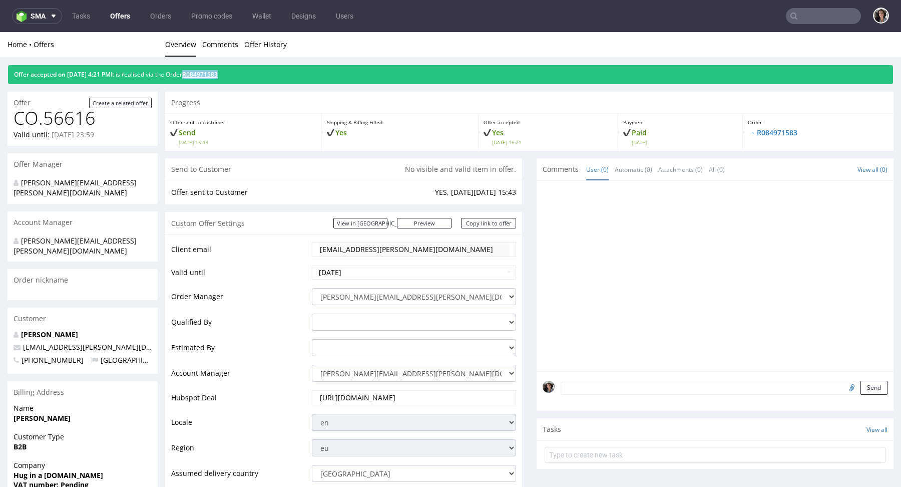
copy link "R084971583"
drag, startPoint x: 245, startPoint y: 75, endPoint x: 206, endPoint y: 75, distance: 39.0
click at [206, 75] on div "Offer accepted on 10.09.2025 4:21 PM It is realised via the Order R084971583" at bounding box center [450, 74] width 885 height 19
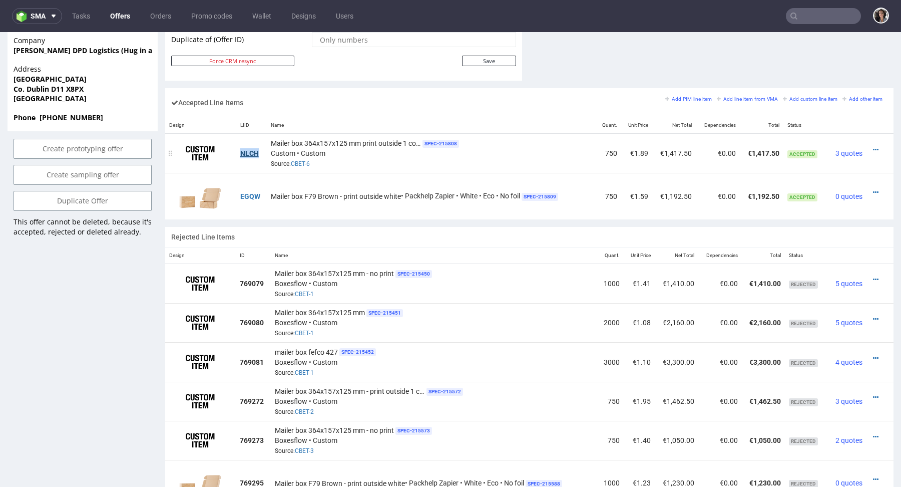
copy link "NLCH"
drag, startPoint x: 258, startPoint y: 151, endPoint x: 240, endPoint y: 151, distance: 18.0
click at [240, 151] on td "NLCH" at bounding box center [251, 154] width 31 height 40
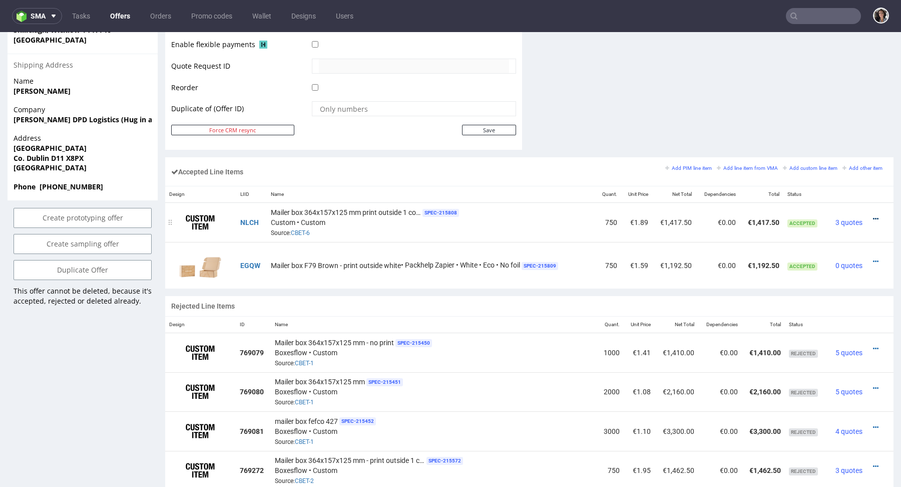
click at [873, 215] on icon at bounding box center [876, 218] width 6 height 7
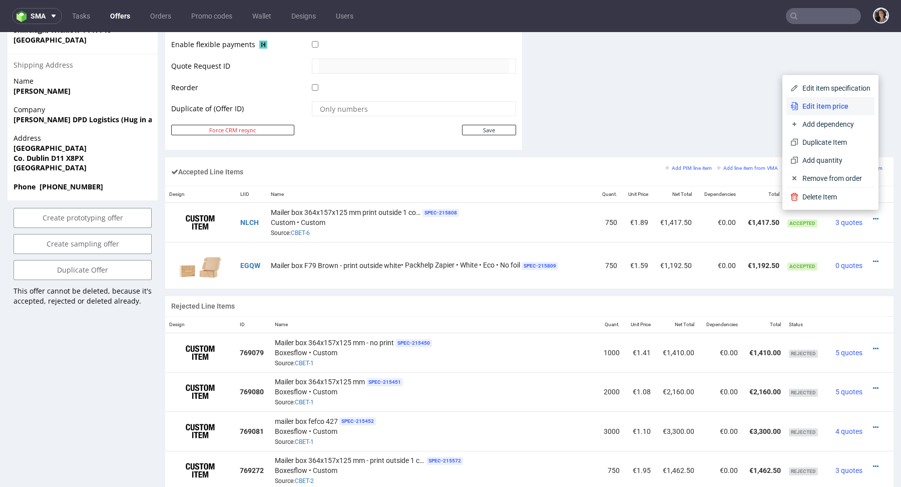
click at [806, 103] on span "Edit item price" at bounding box center [834, 106] width 72 height 10
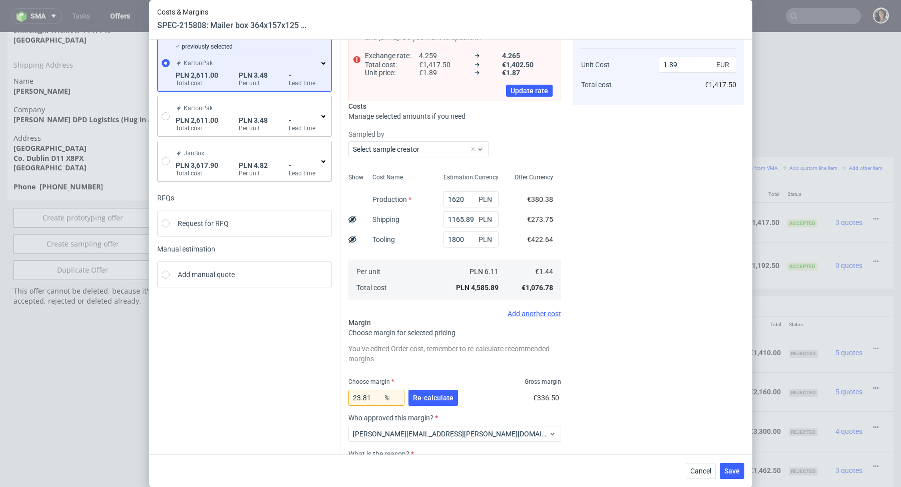
scroll to position [57, 0]
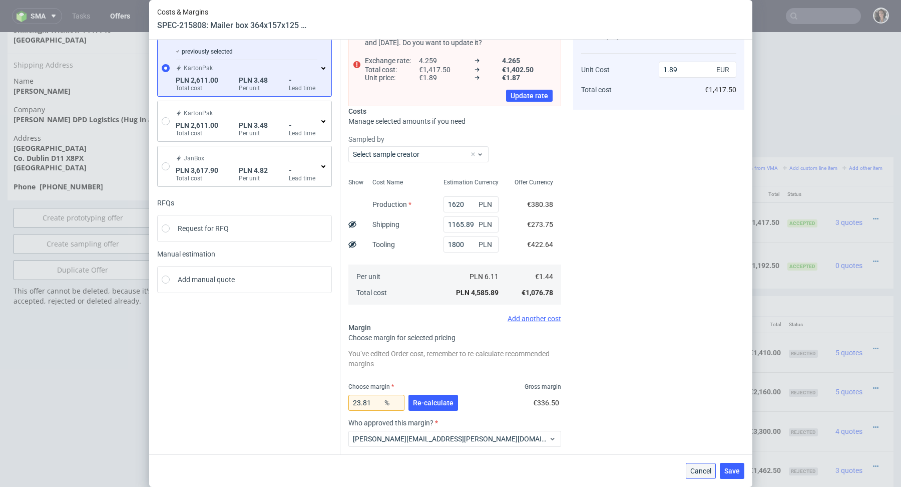
click at [701, 470] on span "Cancel" at bounding box center [700, 470] width 21 height 7
